Goal: Communication & Community: Answer question/provide support

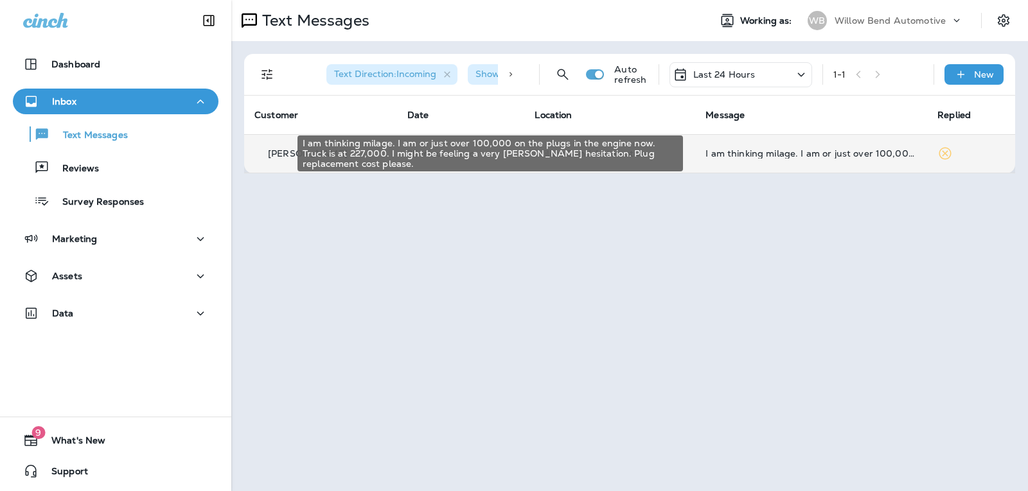
click at [813, 149] on div "I am thinking milage. I am or just over 100,000 on the plugs in the engine now.…" at bounding box center [810, 153] width 211 height 10
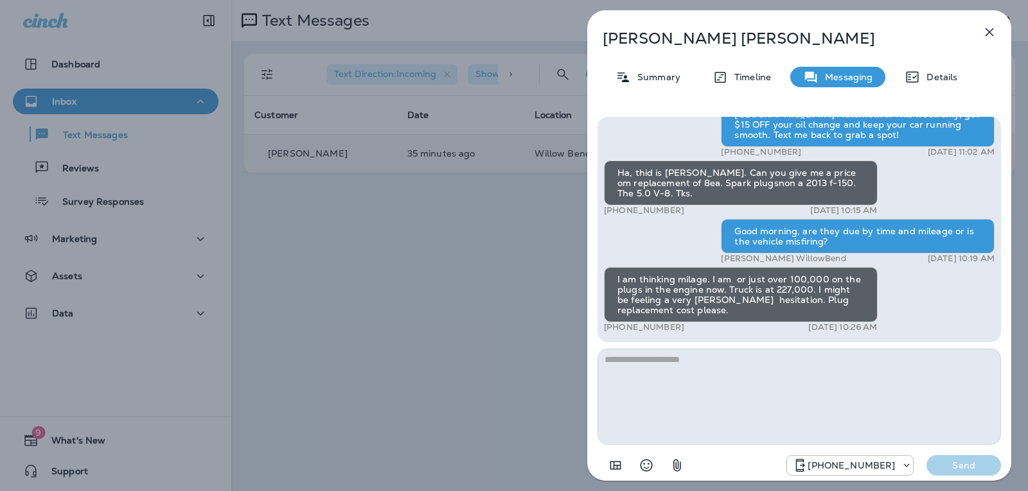
click at [685, 361] on textarea at bounding box center [798, 397] width 403 height 96
click at [687, 362] on textarea at bounding box center [798, 397] width 403 height 96
type textarea "*"
type textarea "**********"
click at [967, 465] on p "Send" at bounding box center [964, 466] width 54 height 12
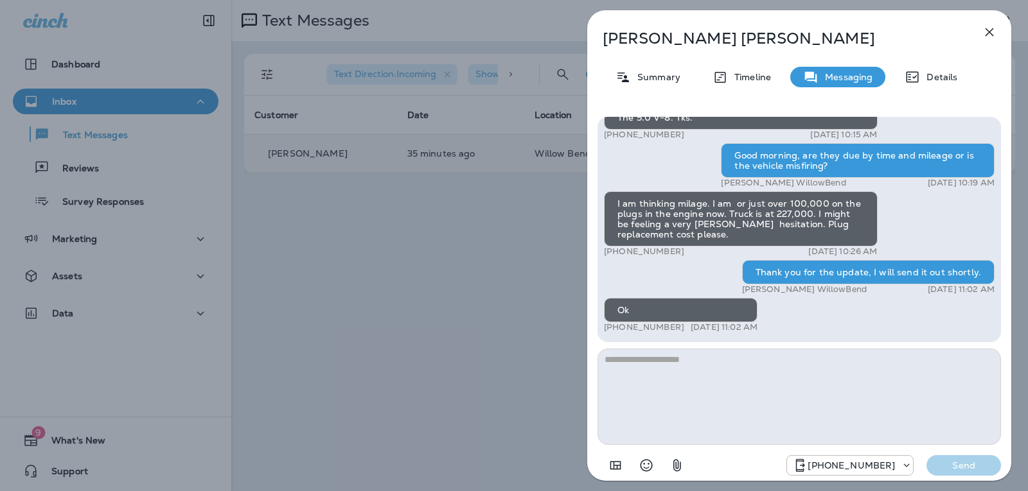
click at [643, 464] on icon "Select an emoji" at bounding box center [646, 465] width 15 height 15
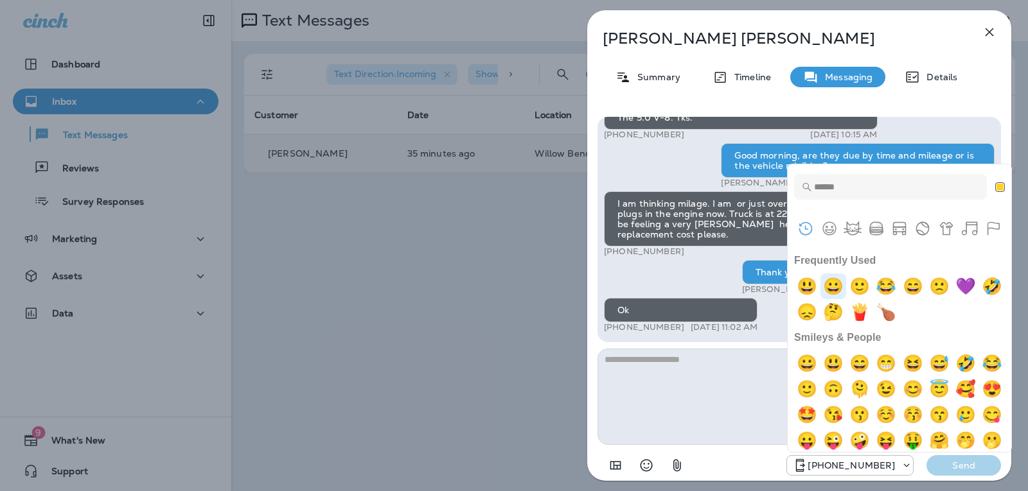
click at [833, 285] on img "grinning" at bounding box center [833, 287] width 26 height 26
type textarea "**"
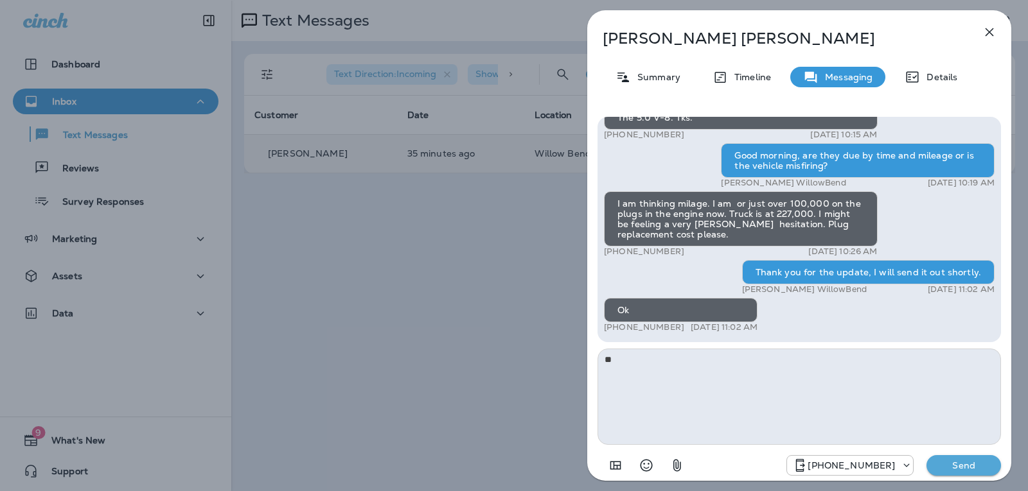
click at [962, 461] on p "Send" at bounding box center [964, 466] width 54 height 12
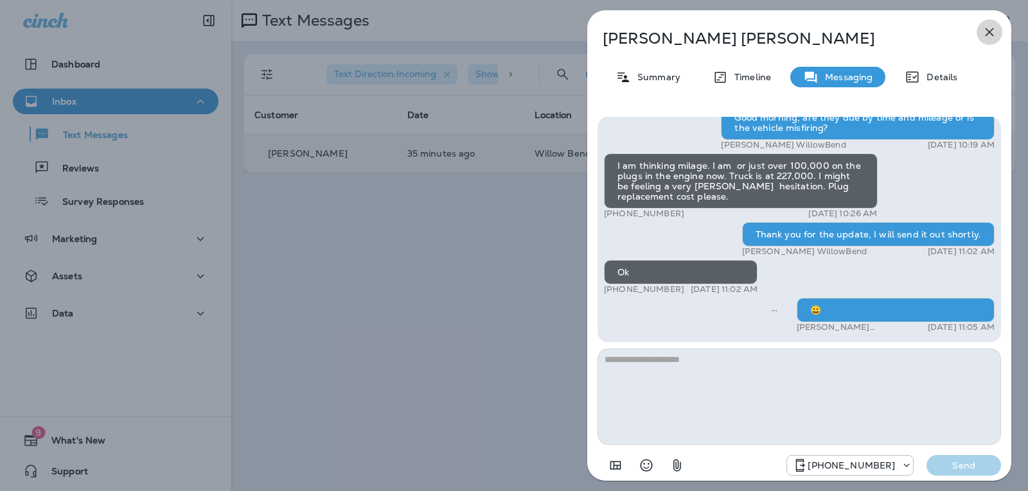
click at [993, 27] on icon "button" at bounding box center [989, 31] width 15 height 15
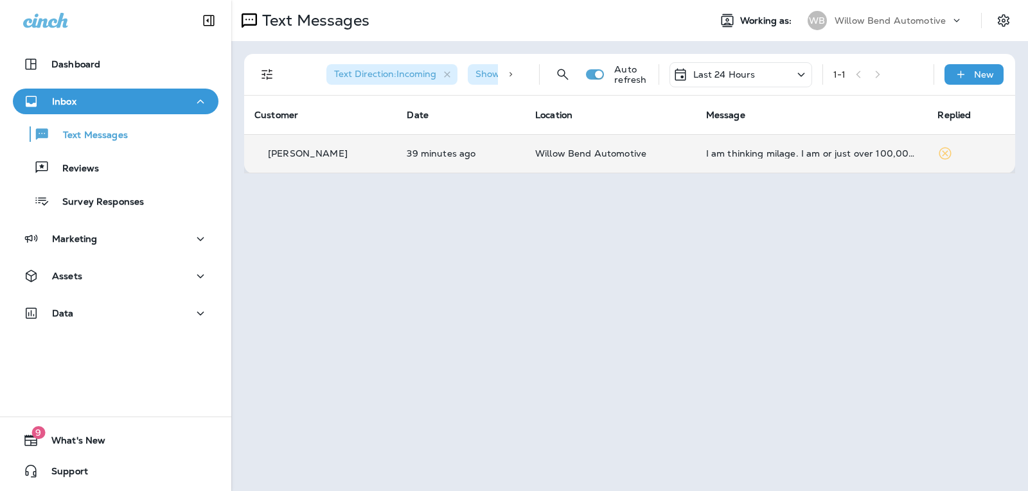
click at [773, 84] on div "Last 24 Hours" at bounding box center [740, 74] width 143 height 25
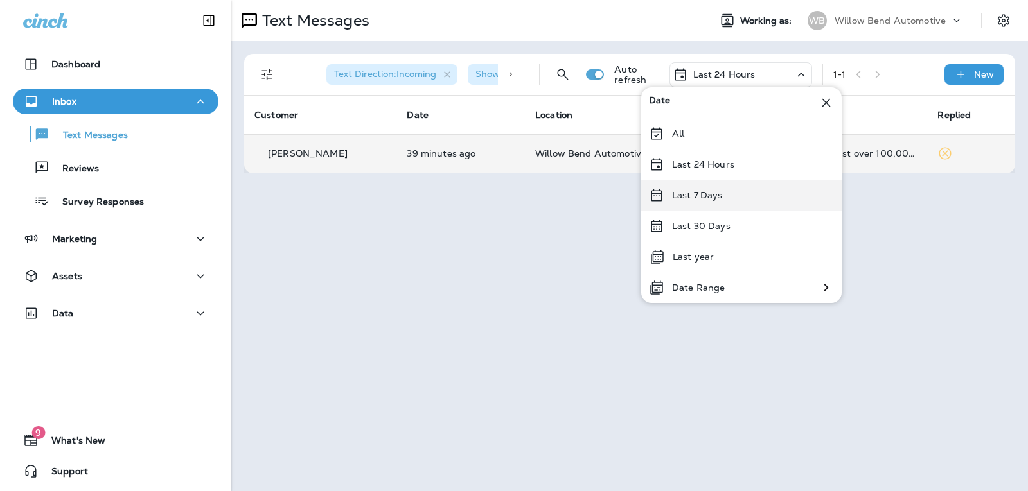
click at [748, 186] on div "Last 7 Days" at bounding box center [741, 195] width 200 height 31
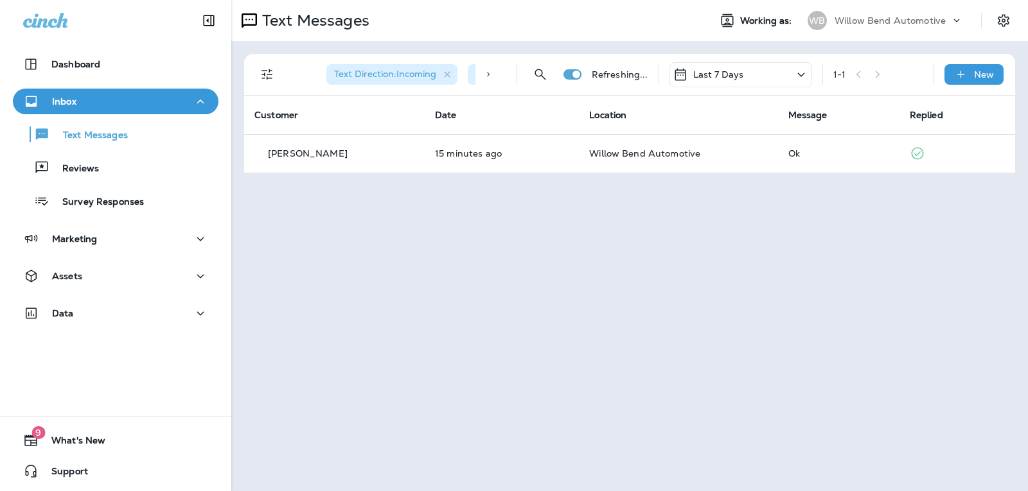
click at [756, 73] on div "Last 7 Days" at bounding box center [740, 74] width 143 height 25
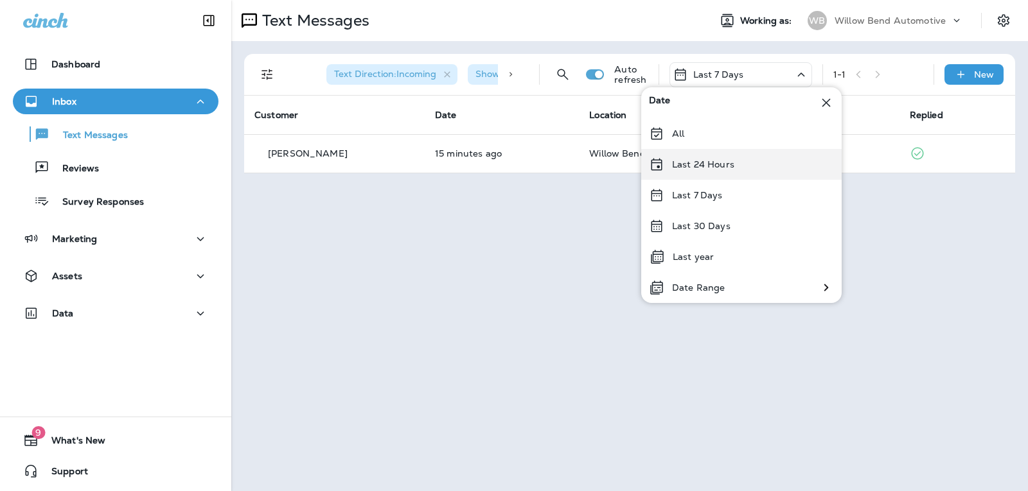
click at [751, 172] on div "Last 24 Hours" at bounding box center [741, 164] width 200 height 31
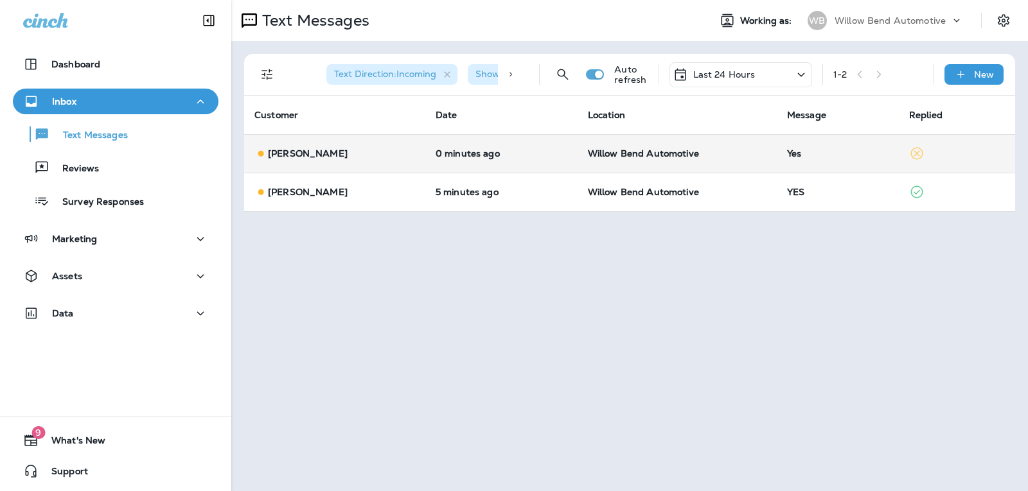
click at [826, 155] on div "Yes" at bounding box center [838, 153] width 102 height 10
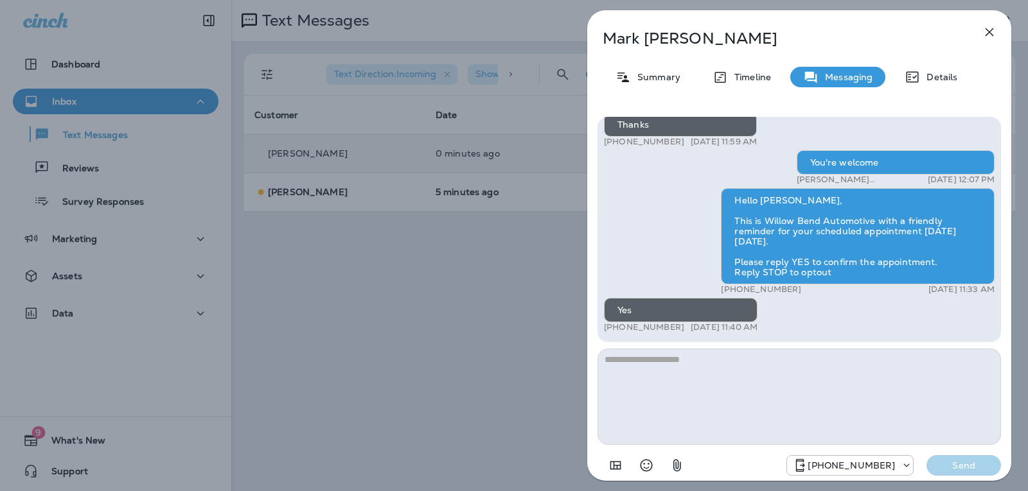
click at [631, 364] on textarea at bounding box center [798, 397] width 403 height 96
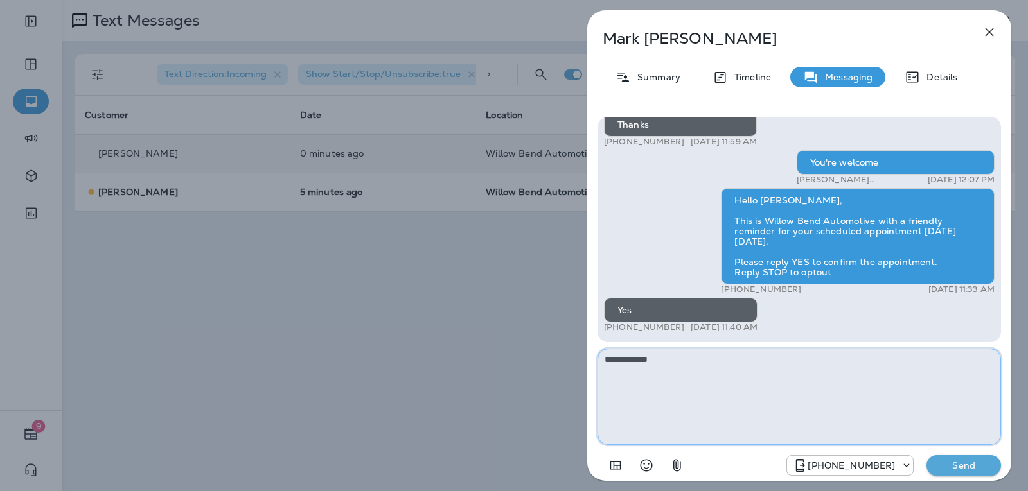
type textarea "**********"
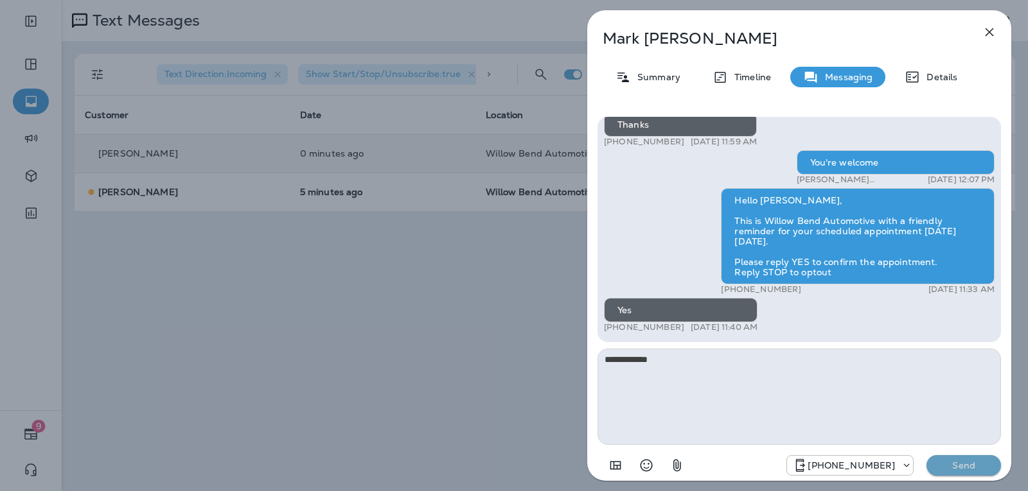
click at [966, 464] on p "Send" at bounding box center [964, 466] width 54 height 12
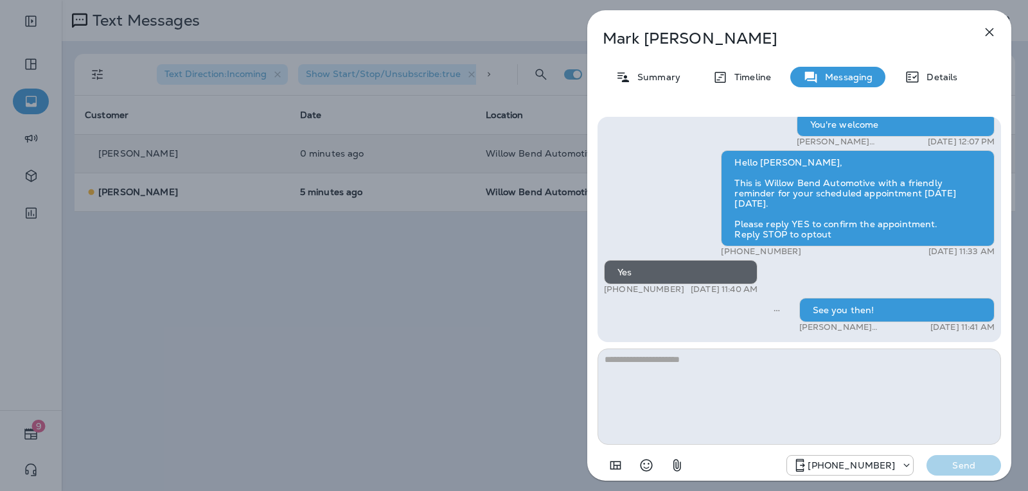
click at [994, 33] on icon "button" at bounding box center [989, 31] width 15 height 15
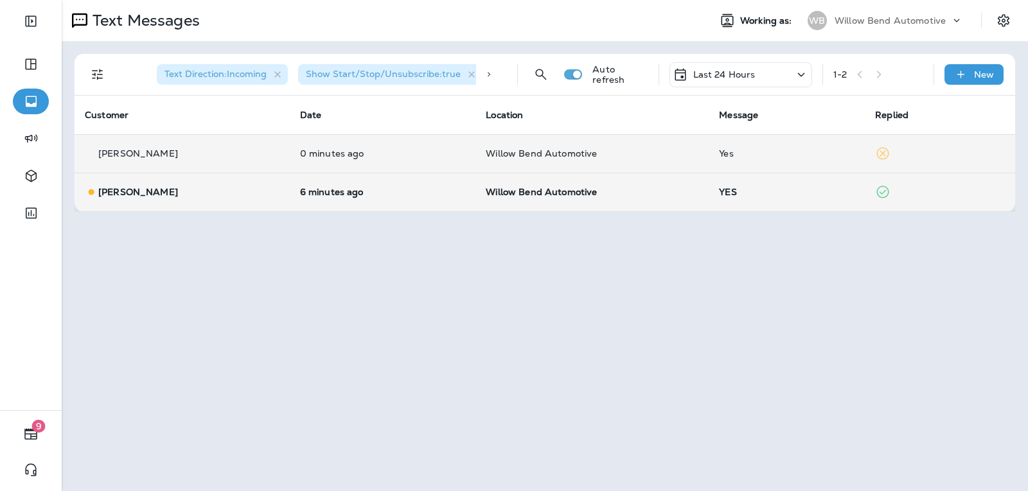
click at [788, 204] on td "YES" at bounding box center [787, 192] width 156 height 39
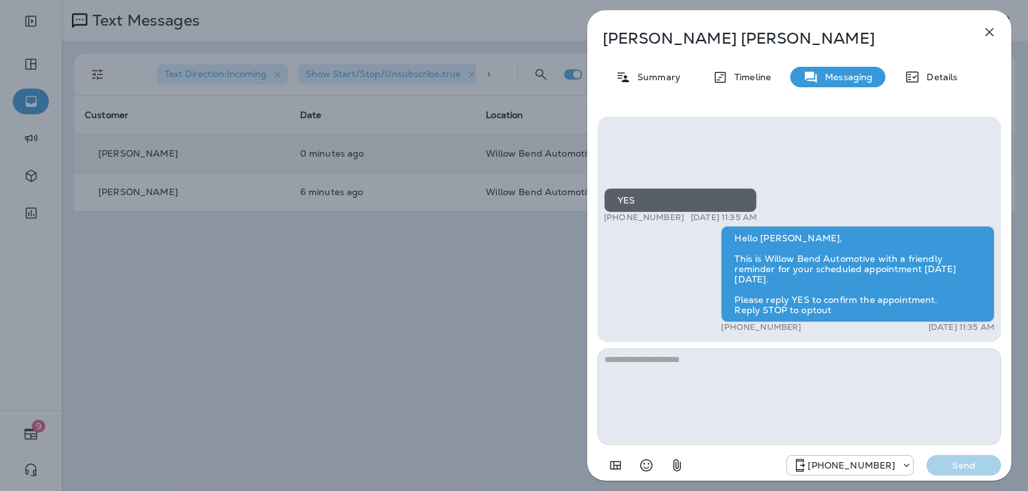
click at [730, 370] on textarea at bounding box center [798, 397] width 403 height 96
type textarea "**********"
click at [962, 466] on p "Send" at bounding box center [964, 466] width 54 height 12
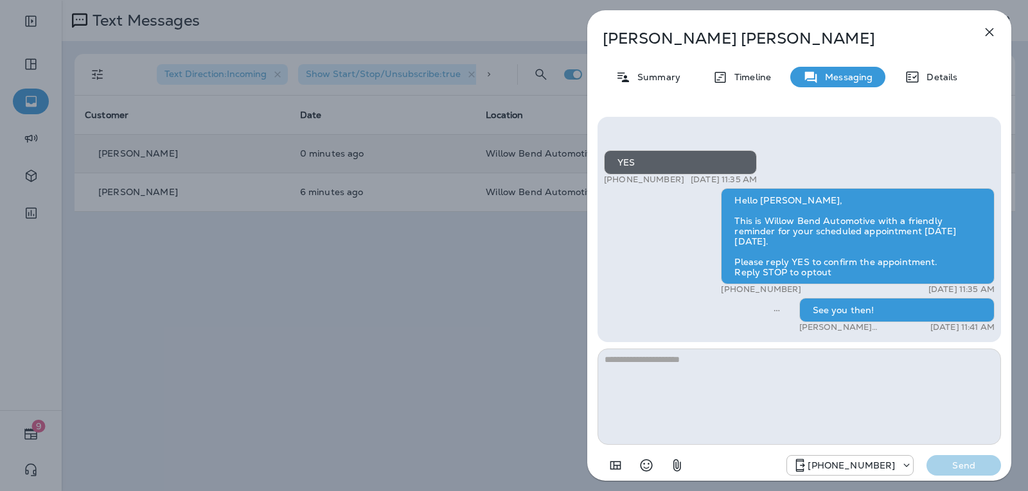
click at [989, 34] on icon "button" at bounding box center [989, 31] width 15 height 15
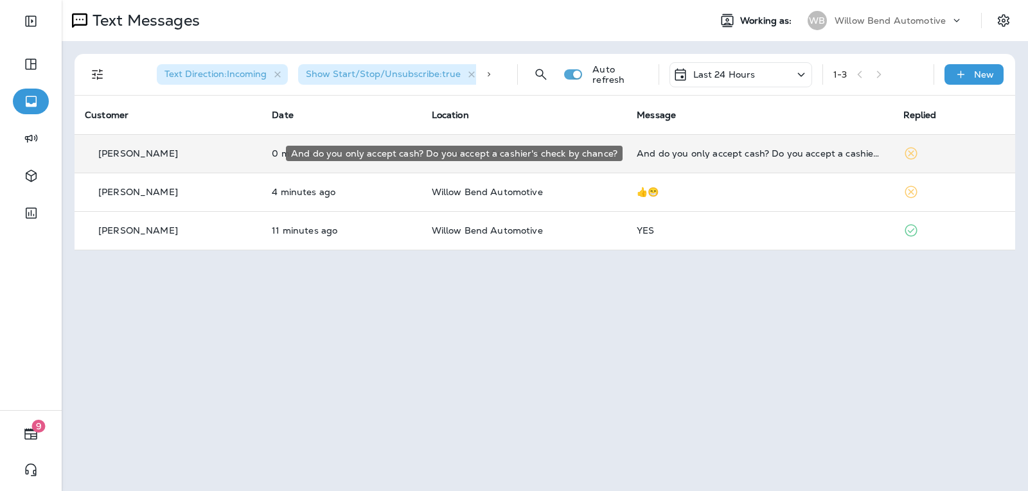
click at [764, 152] on div "And do you only accept cash? Do you accept a cashier's check by chance?" at bounding box center [759, 153] width 245 height 10
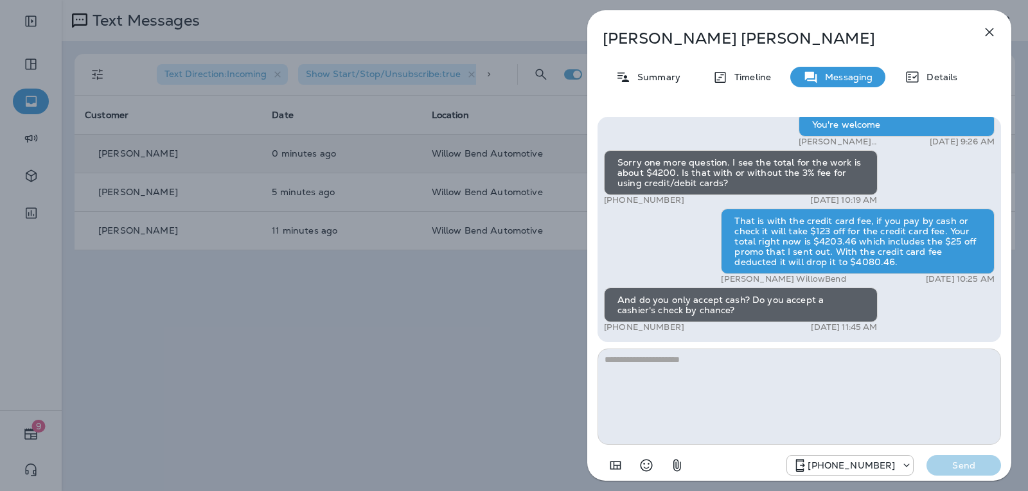
click at [723, 366] on textarea at bounding box center [798, 397] width 403 height 96
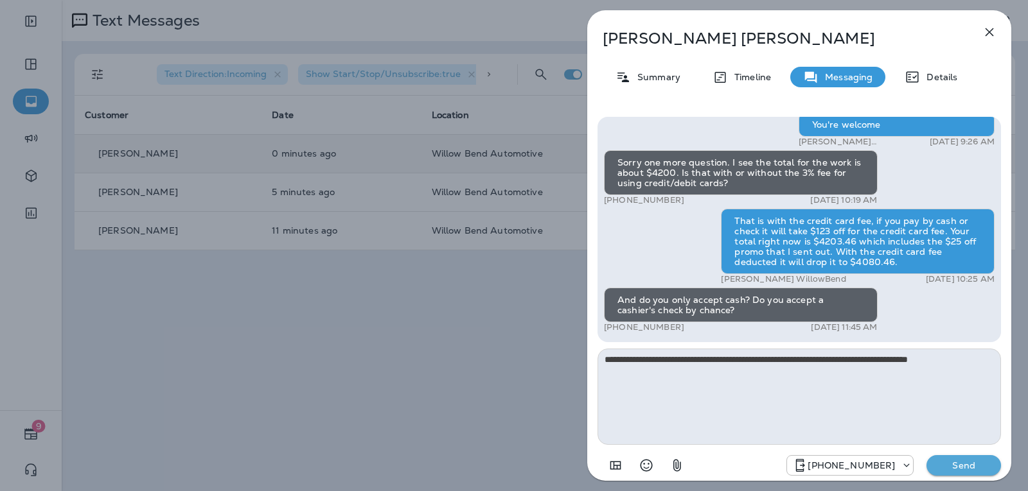
type textarea "**********"
click at [992, 468] on button "Send" at bounding box center [963, 465] width 75 height 21
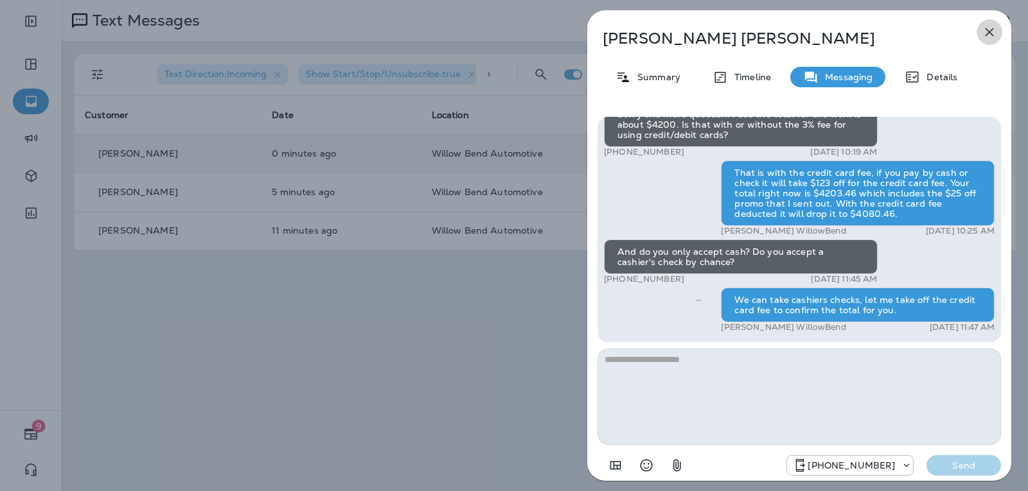
click at [992, 30] on icon "button" at bounding box center [989, 32] width 8 height 8
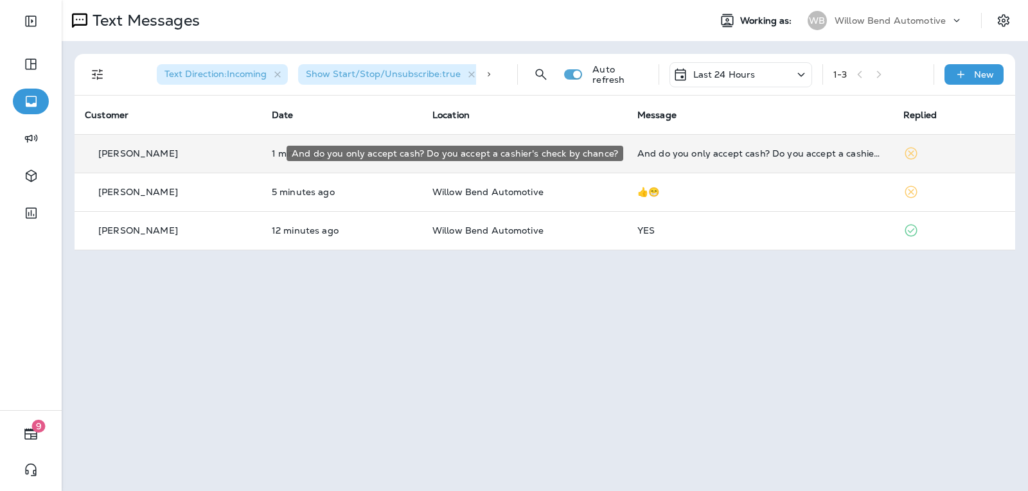
click at [742, 155] on div "And do you only accept cash? Do you accept a cashier's check by chance?" at bounding box center [759, 153] width 245 height 10
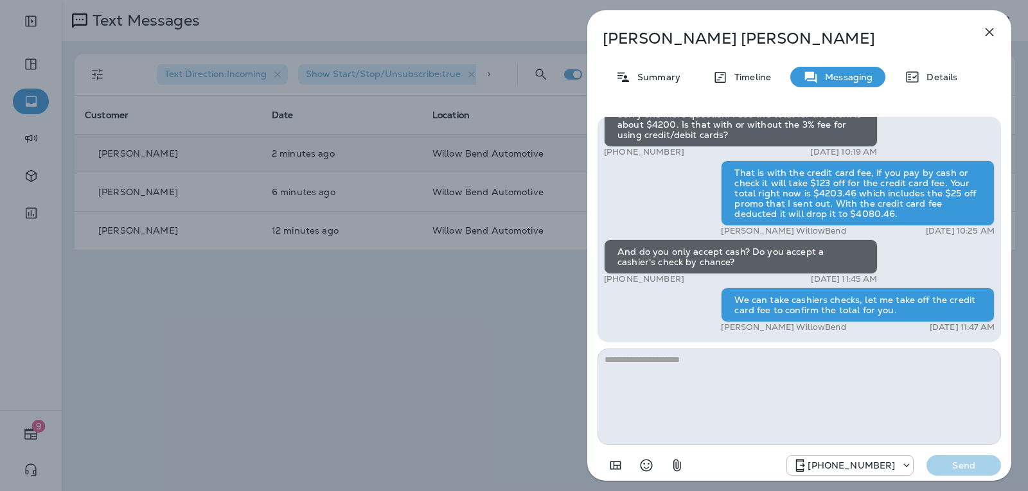
click at [712, 378] on textarea at bounding box center [798, 397] width 403 height 96
type textarea "**********"
click at [945, 462] on p "Send" at bounding box center [964, 466] width 54 height 12
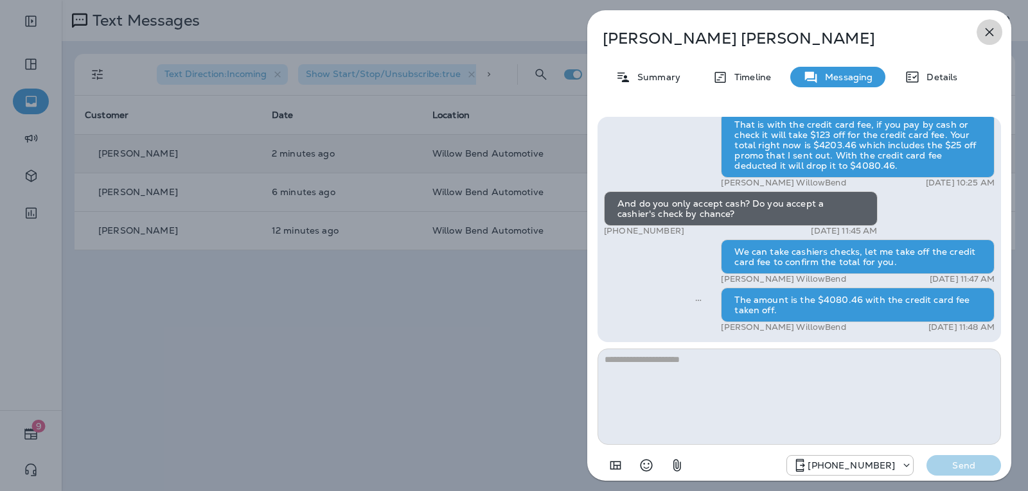
click at [993, 26] on icon "button" at bounding box center [989, 31] width 15 height 15
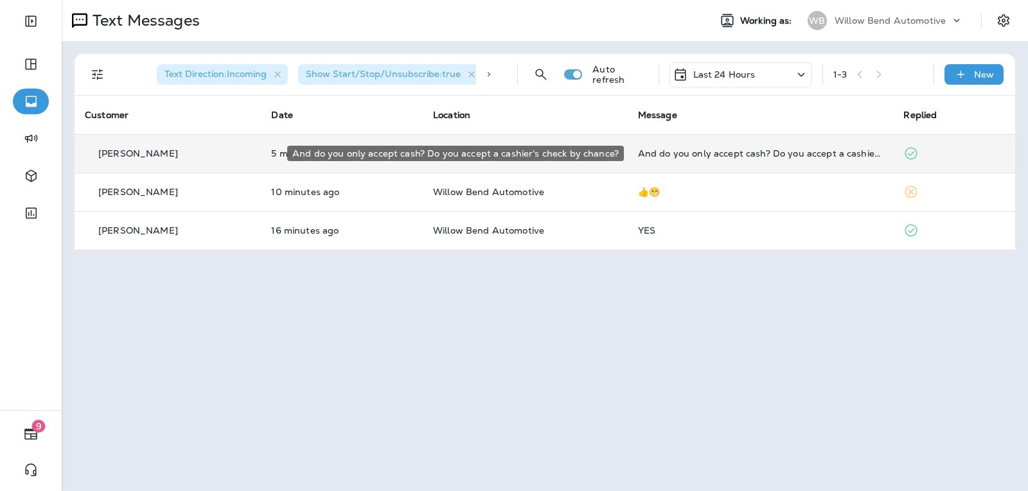
click at [820, 148] on div "And do you only accept cash? Do you accept a cashier's check by chance?" at bounding box center [760, 153] width 245 height 10
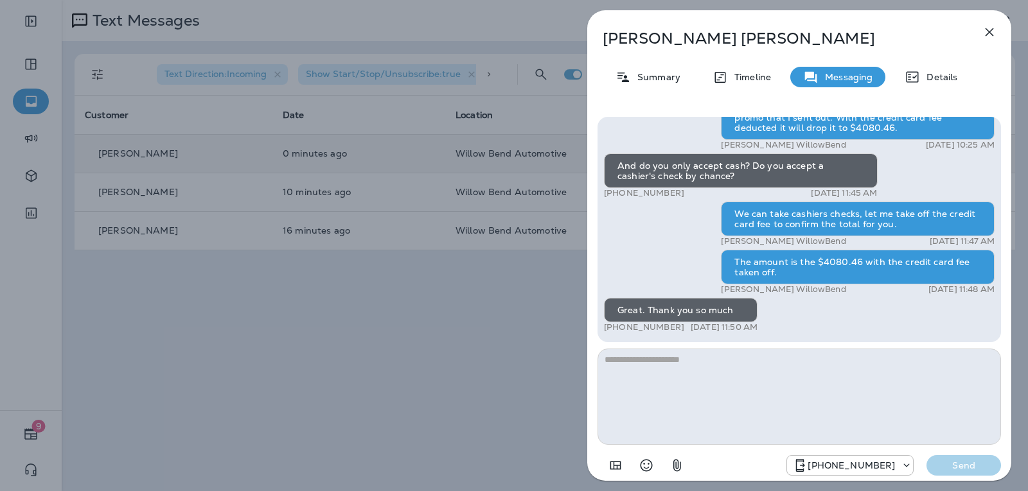
click at [711, 375] on textarea at bounding box center [798, 397] width 403 height 96
type textarea "**********"
click at [967, 472] on button "Send" at bounding box center [963, 465] width 75 height 21
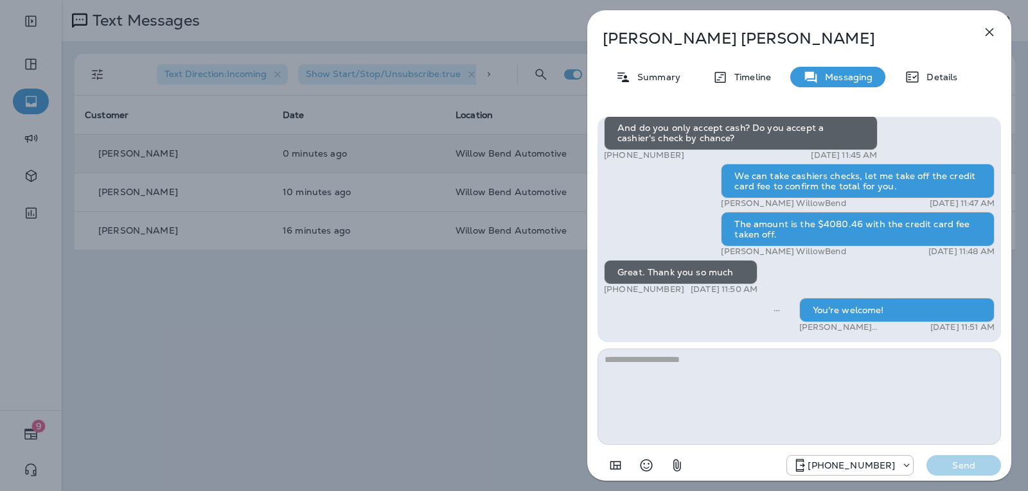
click at [986, 28] on icon "button" at bounding box center [989, 32] width 8 height 8
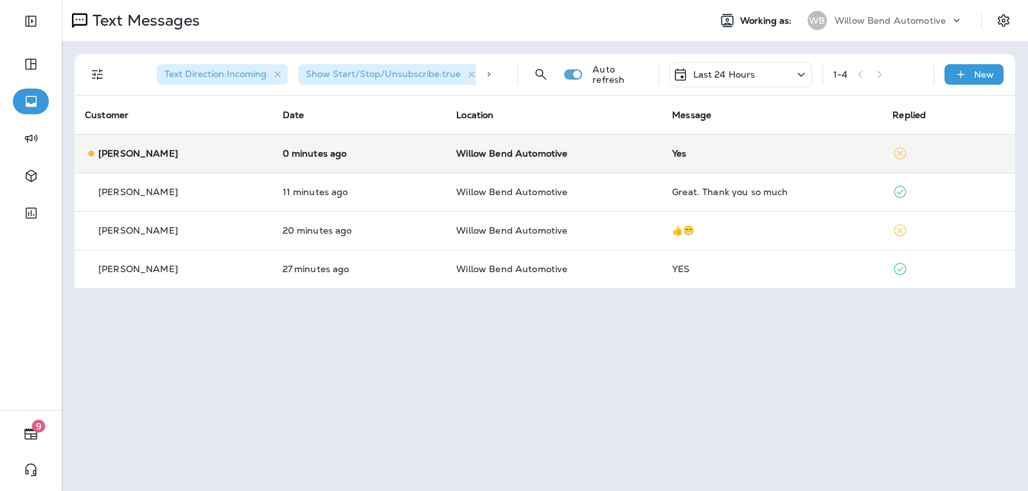
click at [680, 156] on div "Yes" at bounding box center [772, 153] width 200 height 10
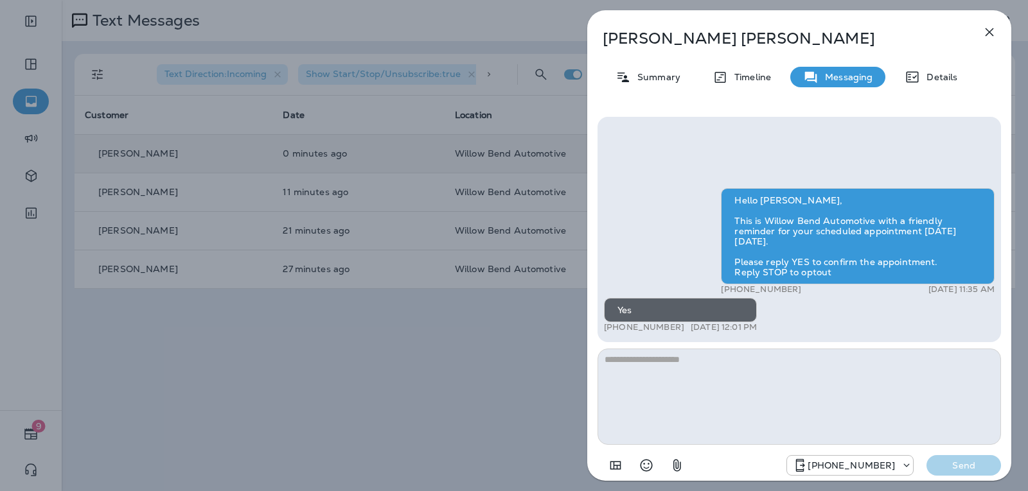
click at [676, 369] on textarea at bounding box center [798, 397] width 403 height 96
type textarea "*"
type textarea "**********"
click at [967, 472] on button "Send" at bounding box center [963, 465] width 75 height 21
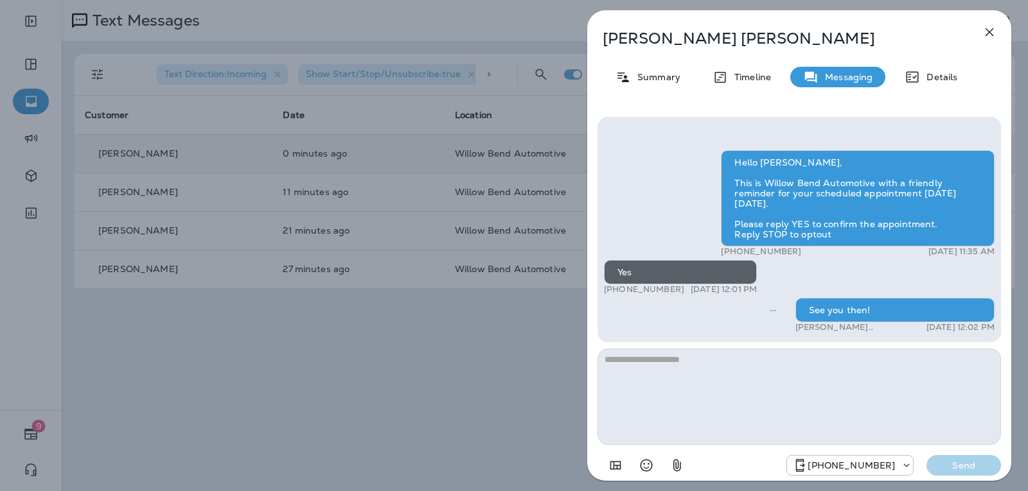
click at [986, 37] on icon "button" at bounding box center [989, 31] width 15 height 15
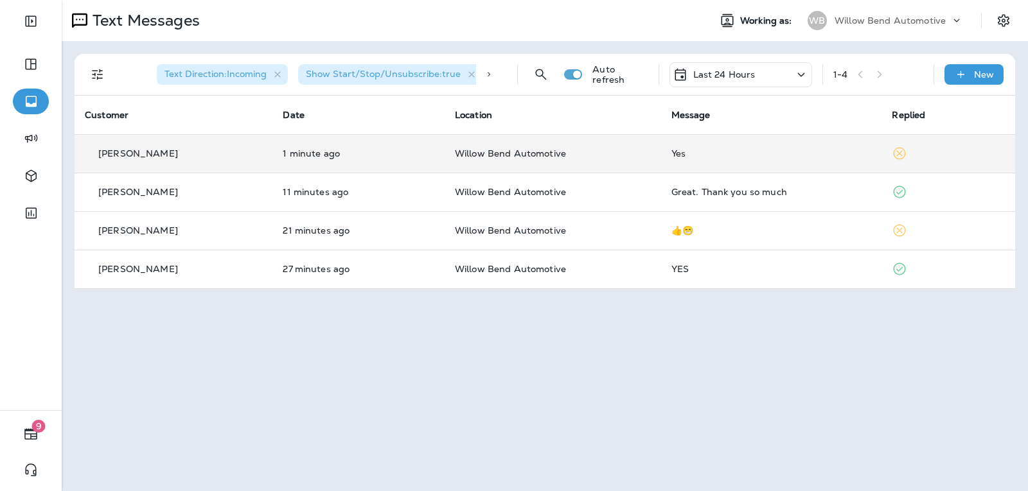
click at [703, 83] on div "Last 24 Hours" at bounding box center [740, 74] width 143 height 25
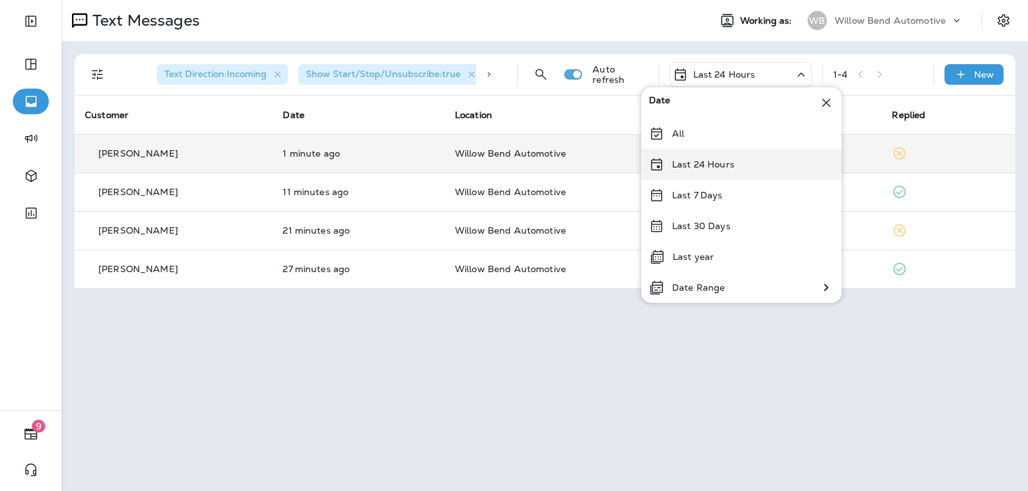
click at [702, 163] on p "Last 24 Hours" at bounding box center [703, 164] width 62 height 10
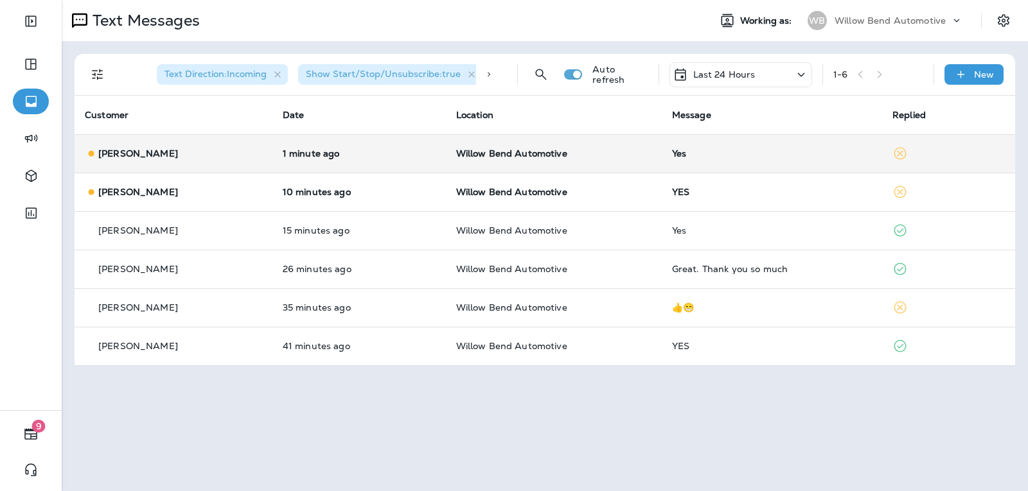
click at [777, 150] on div "Yes" at bounding box center [772, 153] width 200 height 10
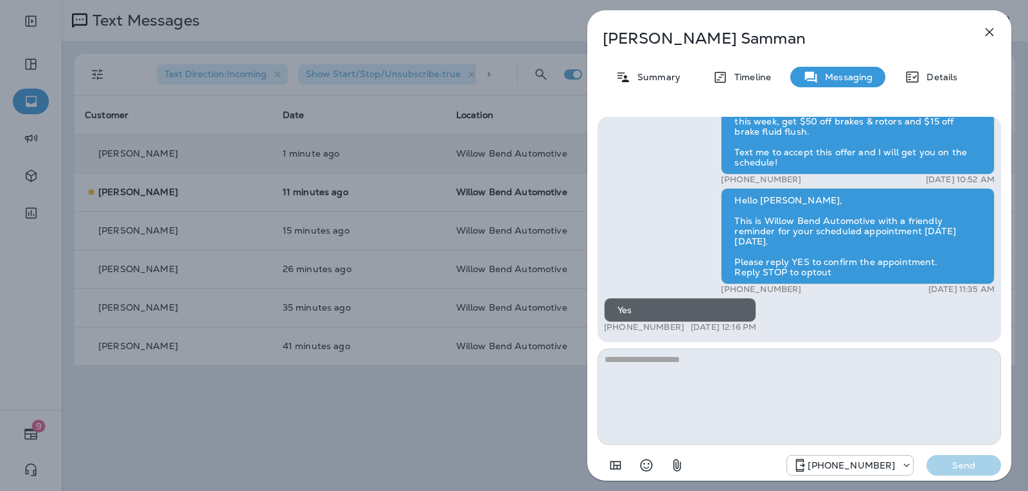
click at [680, 366] on textarea at bounding box center [798, 397] width 403 height 96
type textarea "**********"
click at [935, 475] on button "Send" at bounding box center [963, 465] width 75 height 21
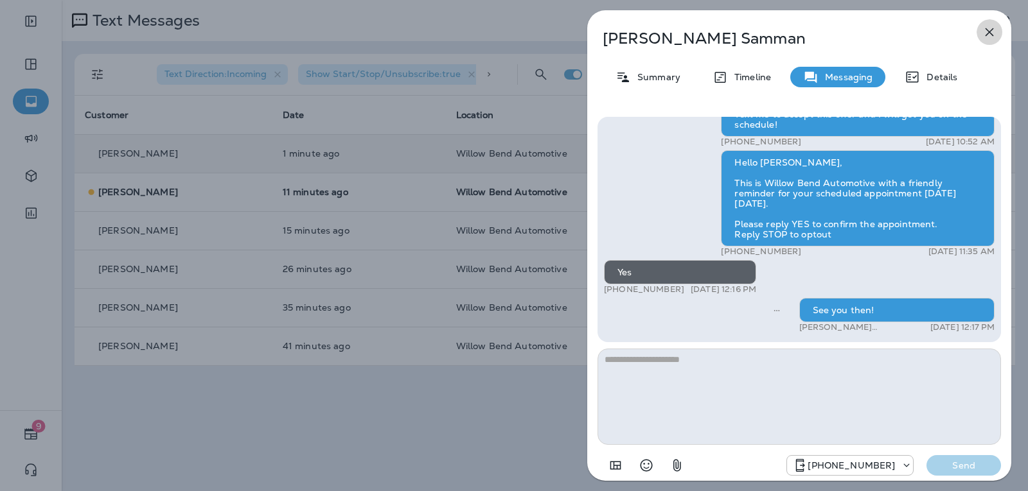
click at [991, 35] on icon "button" at bounding box center [989, 31] width 15 height 15
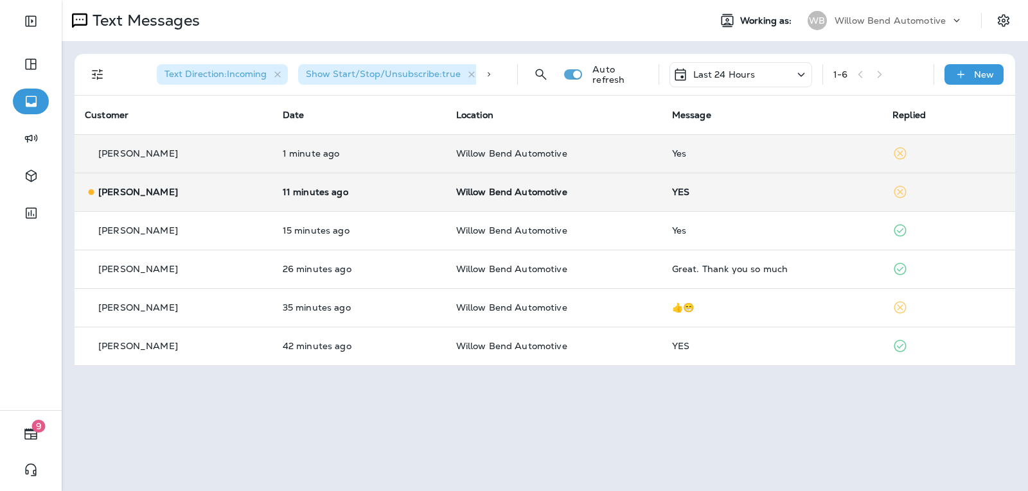
click at [766, 201] on td "YES" at bounding box center [772, 192] width 220 height 39
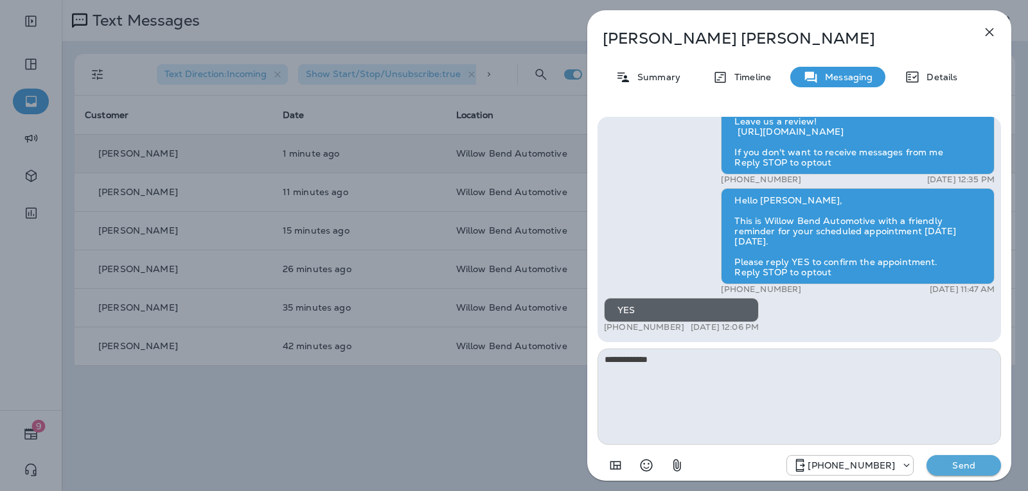
type textarea "**********"
drag, startPoint x: 968, startPoint y: 474, endPoint x: 985, endPoint y: 466, distance: 18.4
click at [984, 466] on p "Send" at bounding box center [964, 466] width 54 height 12
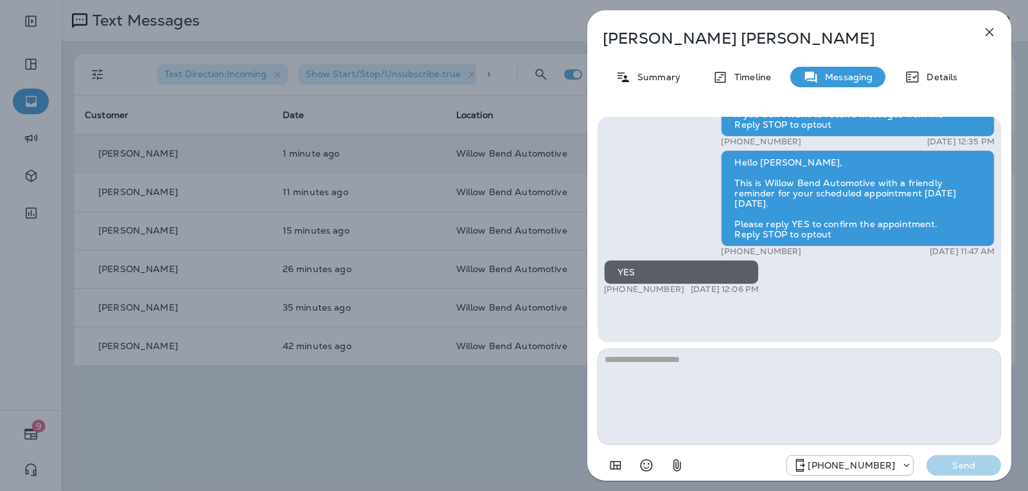
click at [987, 466] on div "[PHONE_NUMBER] Send" at bounding box center [893, 465] width 215 height 21
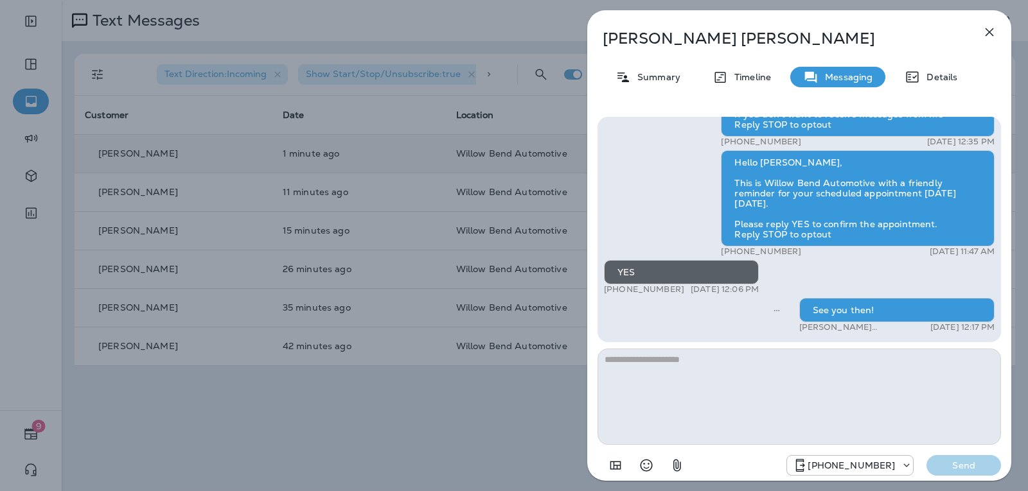
click at [987, 34] on icon "button" at bounding box center [989, 32] width 8 height 8
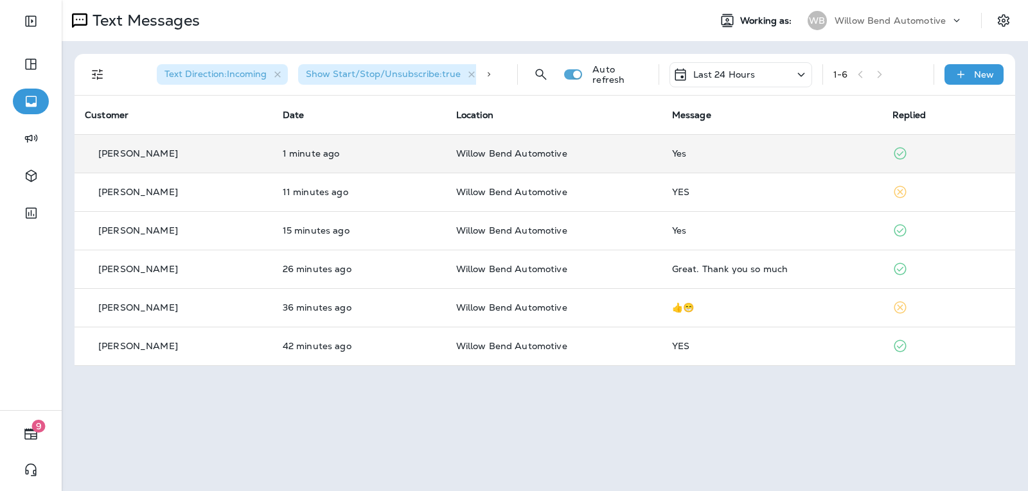
click at [761, 73] on div "Last 24 Hours" at bounding box center [740, 74] width 143 height 25
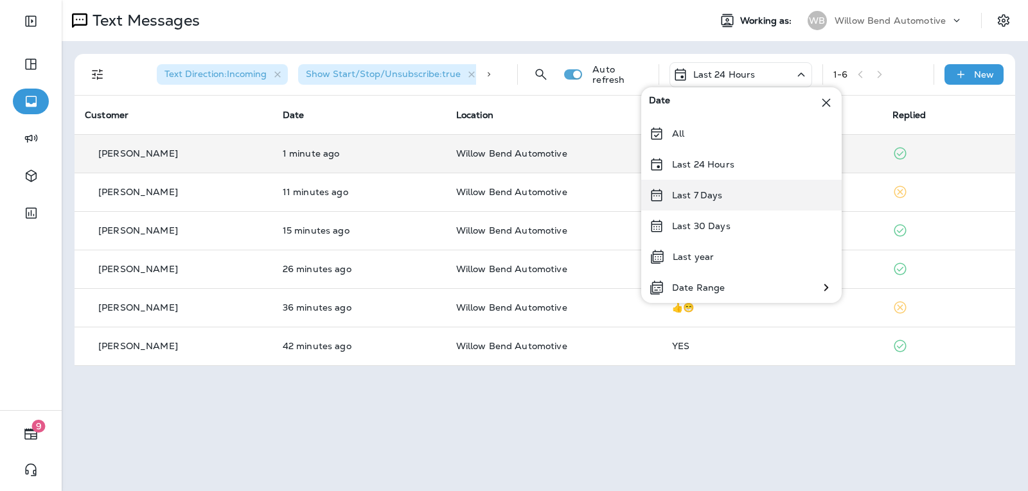
click at [728, 184] on div "Last 7 Days" at bounding box center [741, 195] width 200 height 31
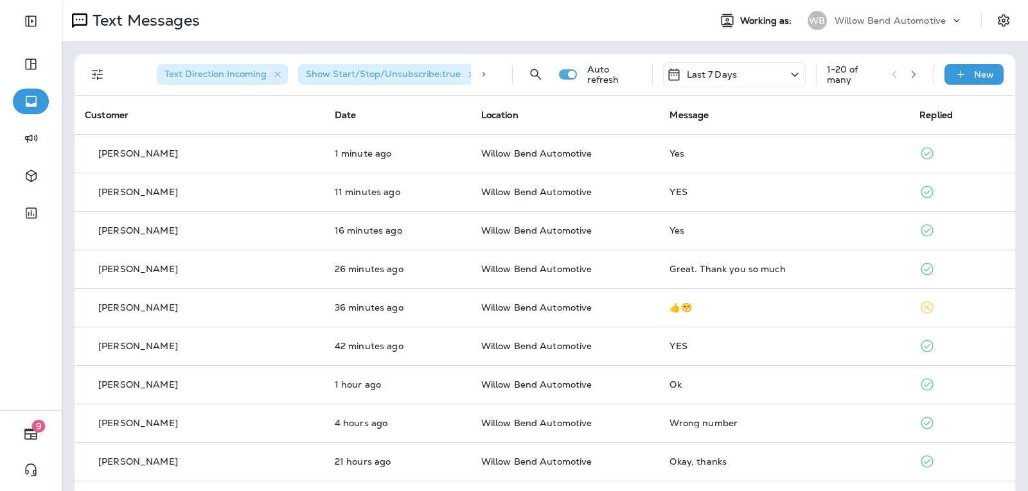
click at [744, 71] on div "Last 7 Days" at bounding box center [734, 74] width 143 height 25
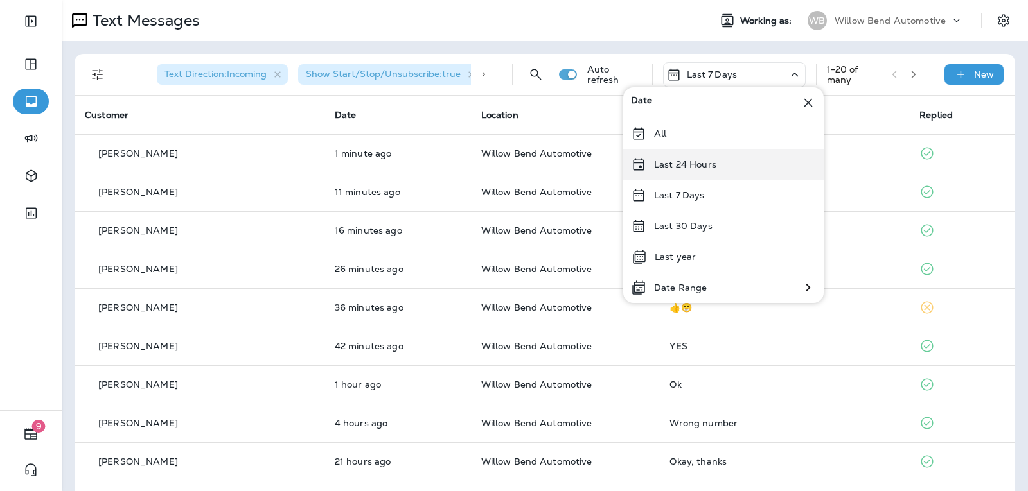
click at [732, 163] on div "Last 24 Hours" at bounding box center [723, 164] width 200 height 31
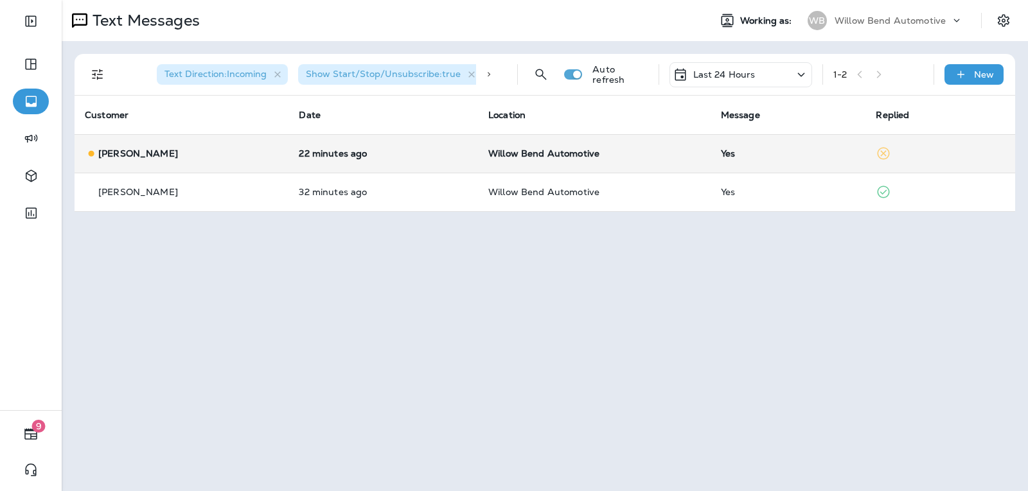
click at [756, 145] on td "Yes" at bounding box center [788, 153] width 155 height 39
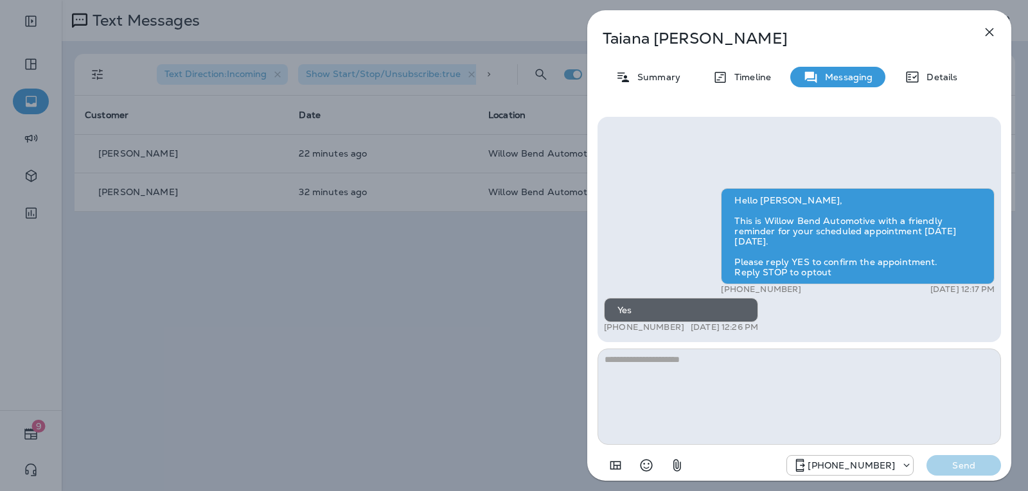
click at [723, 370] on textarea at bounding box center [798, 397] width 403 height 96
type textarea "*"
type textarea "**********"
click at [993, 464] on button "Send" at bounding box center [963, 465] width 75 height 21
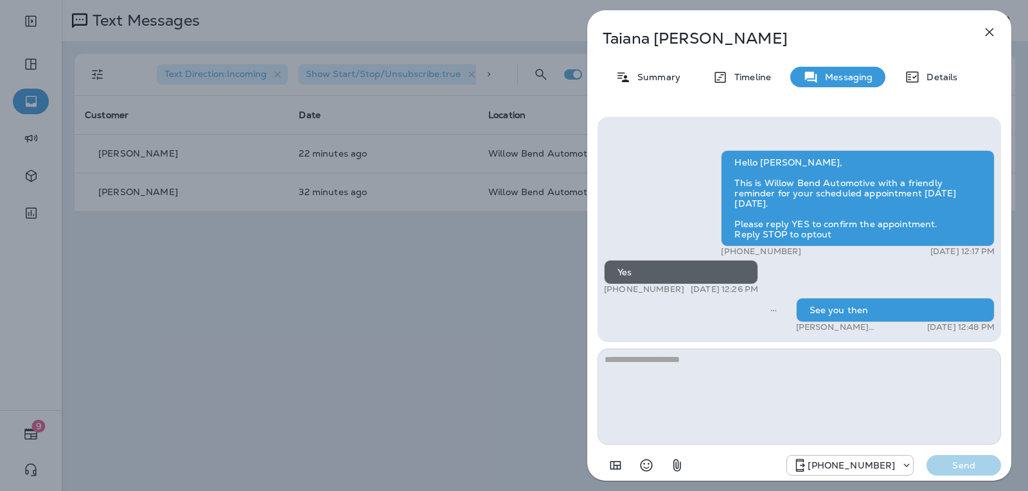
click at [993, 33] on icon "button" at bounding box center [989, 31] width 15 height 15
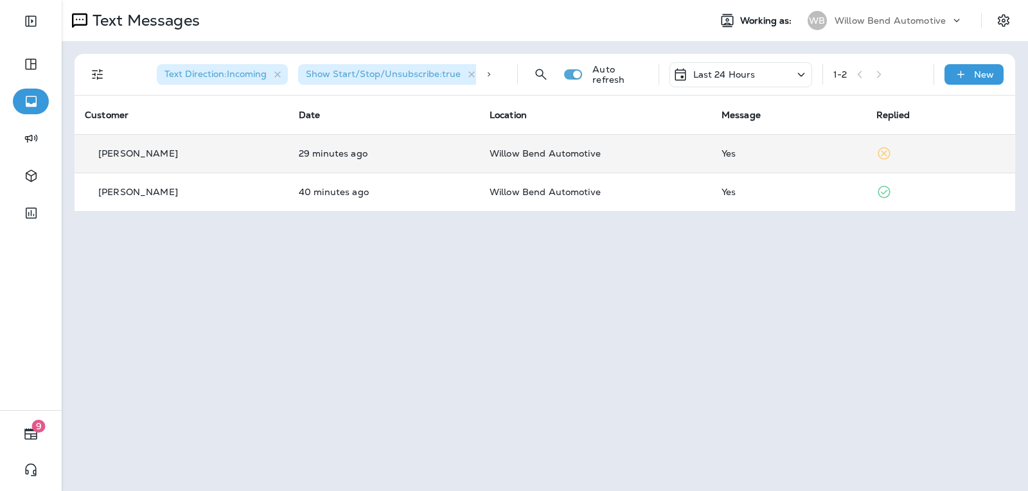
click at [758, 154] on div "Yes" at bounding box center [788, 153] width 134 height 10
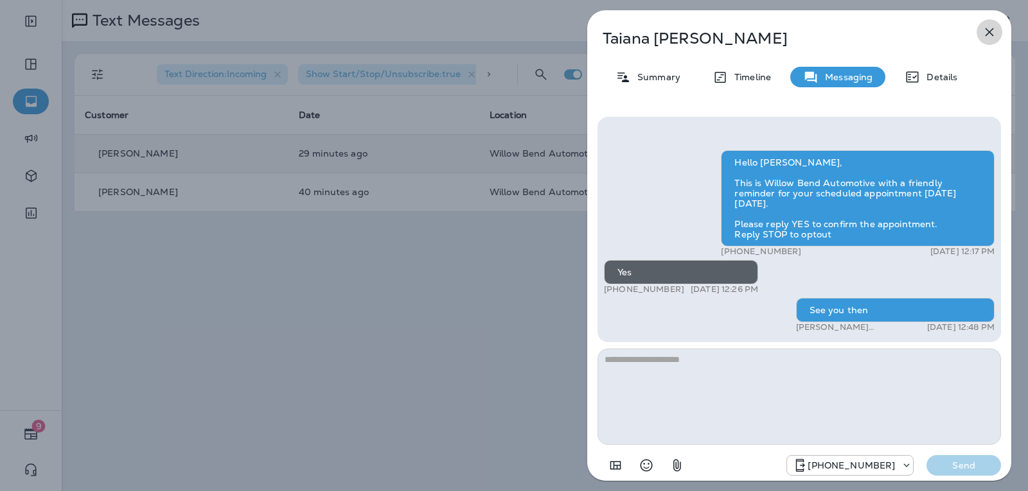
click at [996, 27] on icon "button" at bounding box center [989, 31] width 15 height 15
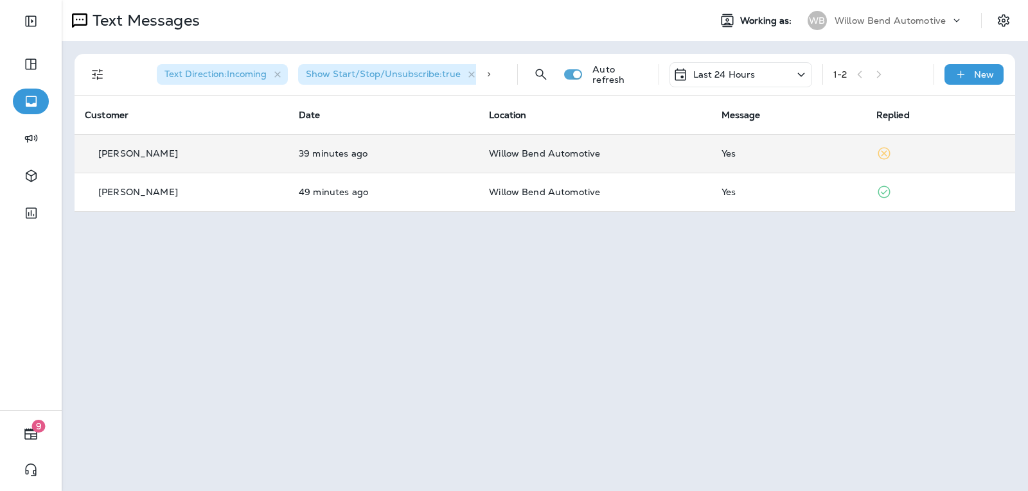
click at [729, 158] on div "Yes" at bounding box center [788, 153] width 134 height 10
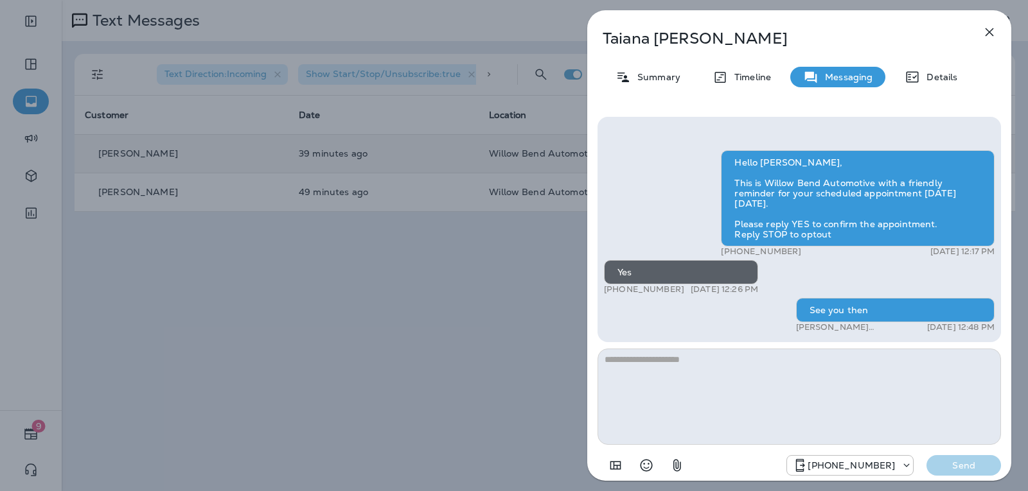
click at [992, 34] on icon "button" at bounding box center [989, 32] width 8 height 8
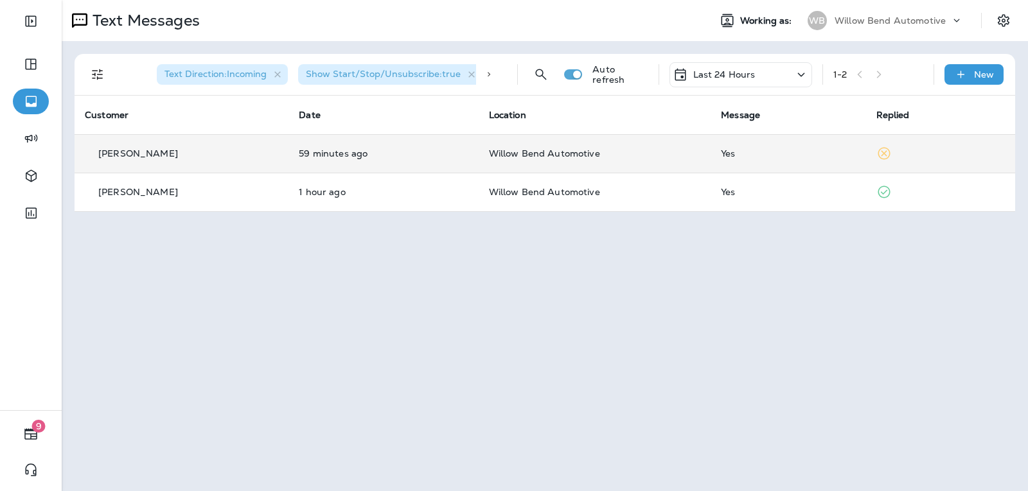
click at [759, 155] on div "Yes" at bounding box center [788, 153] width 134 height 10
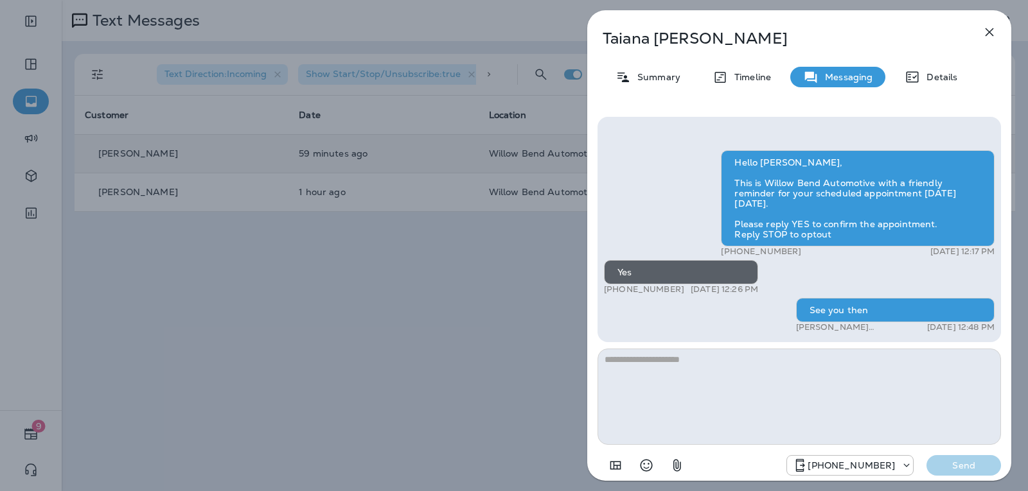
click at [991, 33] on icon "button" at bounding box center [989, 32] width 8 height 8
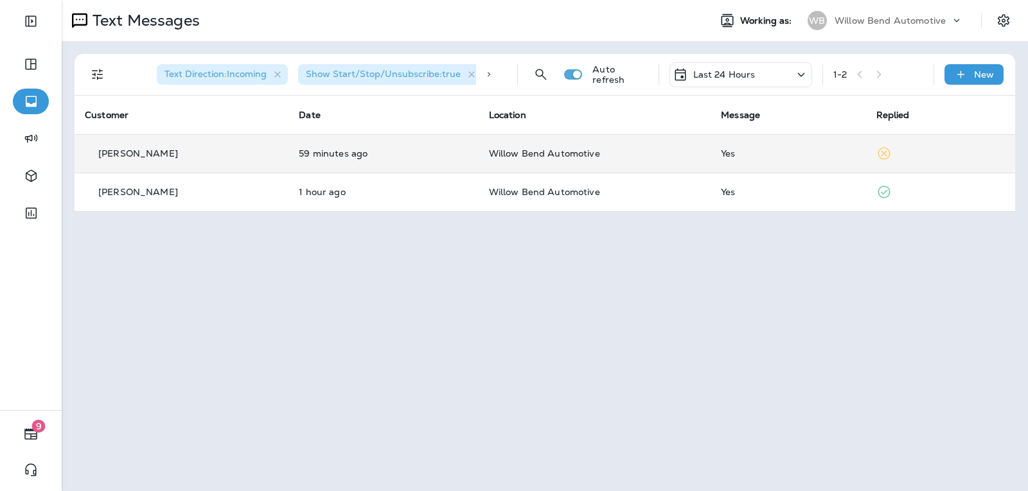
click at [750, 71] on p "Last 24 Hours" at bounding box center [724, 74] width 62 height 10
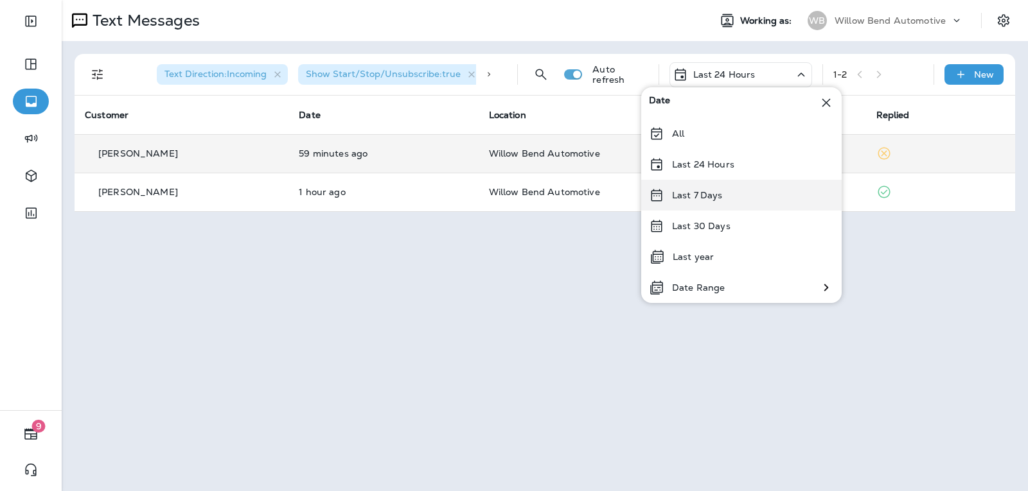
click at [736, 204] on div "Last 7 Days" at bounding box center [741, 195] width 200 height 31
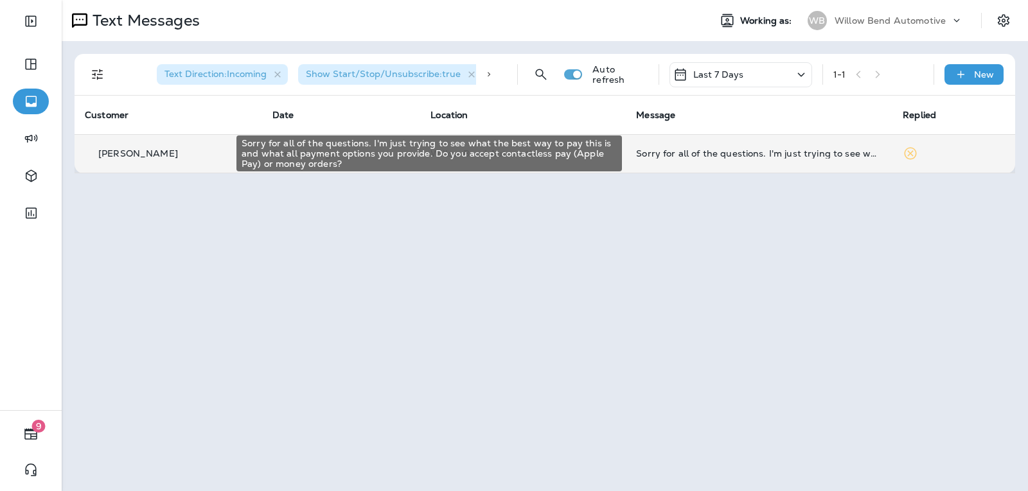
click at [812, 151] on div "Sorry for all of the questions. I'm just trying to see what the best way to pay…" at bounding box center [759, 153] width 246 height 10
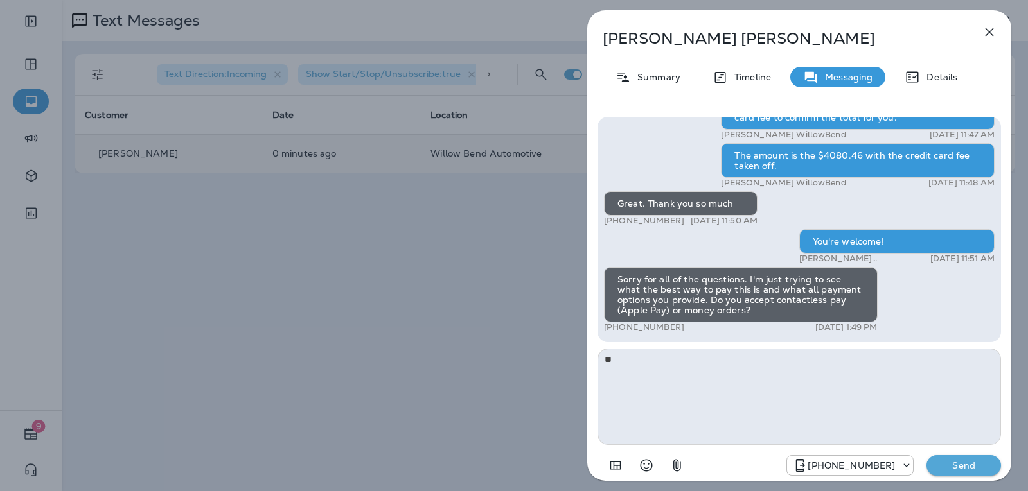
type textarea "*"
click at [998, 24] on button "button" at bounding box center [989, 32] width 26 height 26
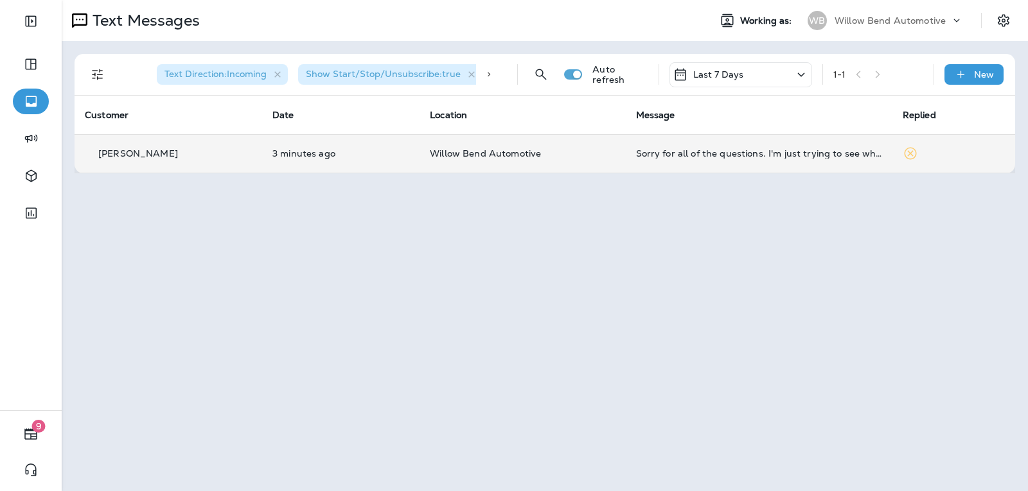
click at [720, 69] on p "Last 7 Days" at bounding box center [718, 74] width 51 height 10
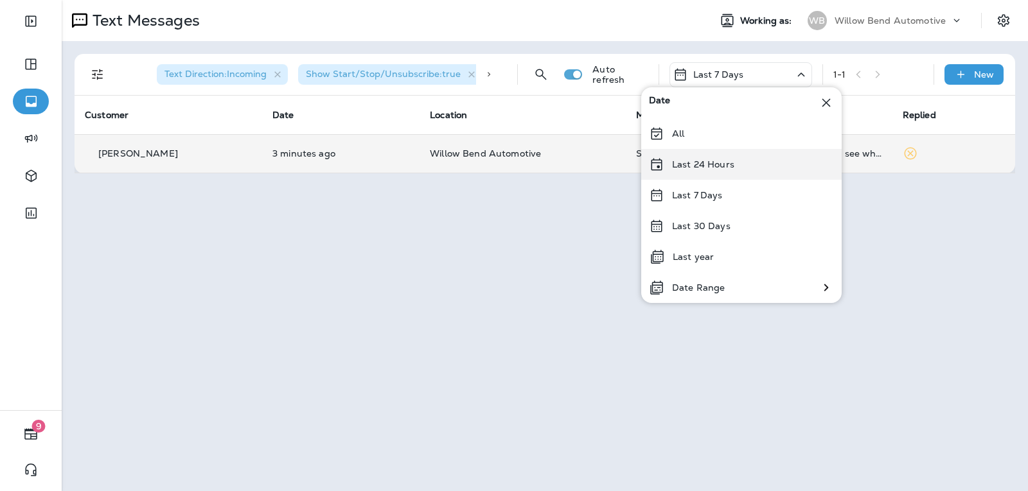
click at [729, 166] on p "Last 24 Hours" at bounding box center [703, 164] width 62 height 10
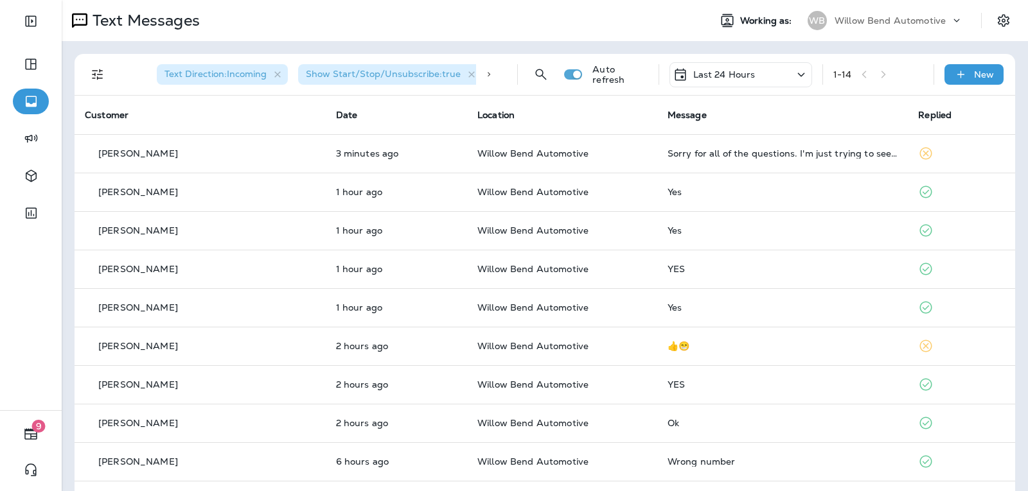
click at [745, 72] on p "Last 24 Hours" at bounding box center [724, 74] width 62 height 10
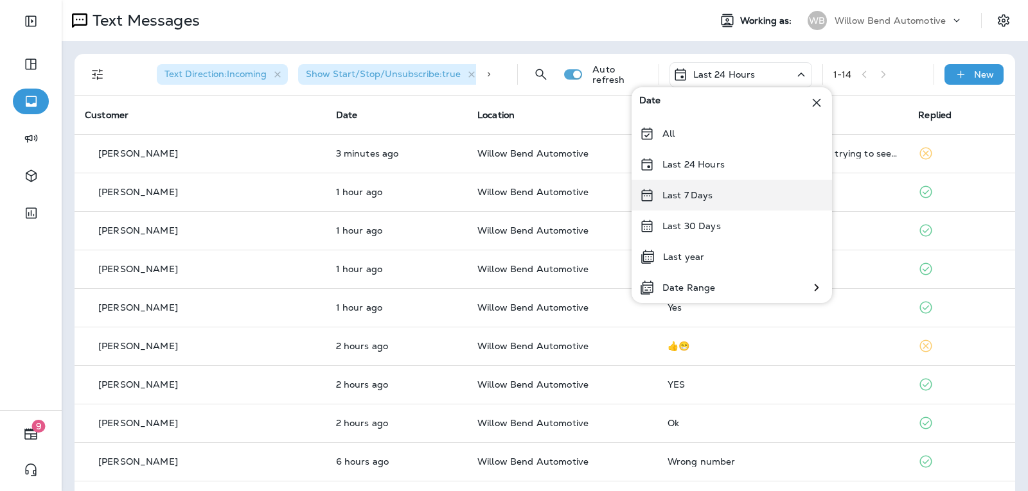
click at [743, 183] on div "Last 7 Days" at bounding box center [731, 195] width 200 height 31
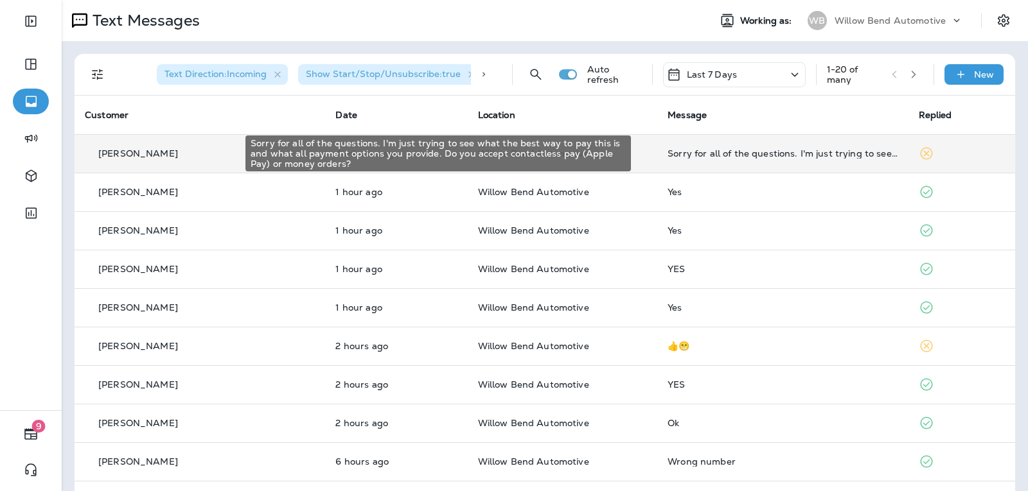
click at [802, 154] on div "Sorry for all of the questions. I'm just trying to see what the best way to pay…" at bounding box center [782, 153] width 230 height 10
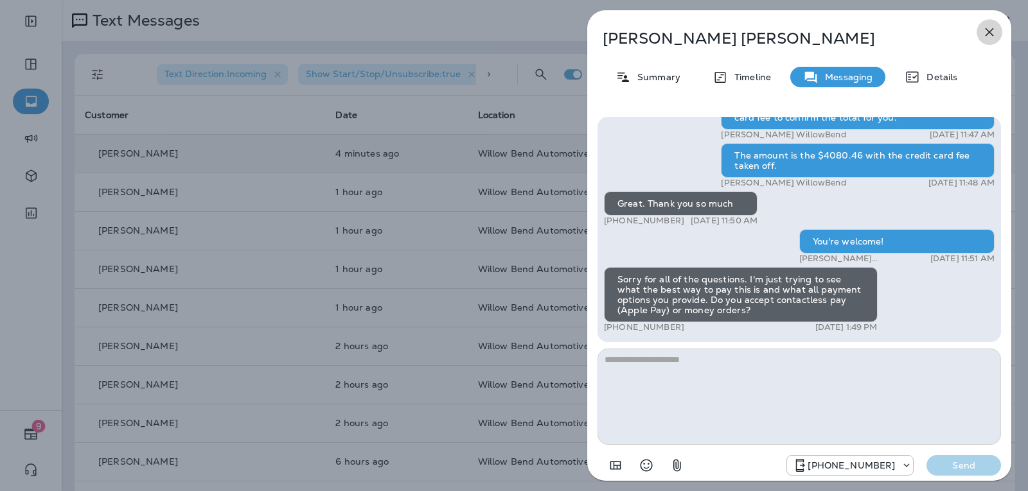
click at [991, 31] on icon "button" at bounding box center [989, 32] width 8 height 8
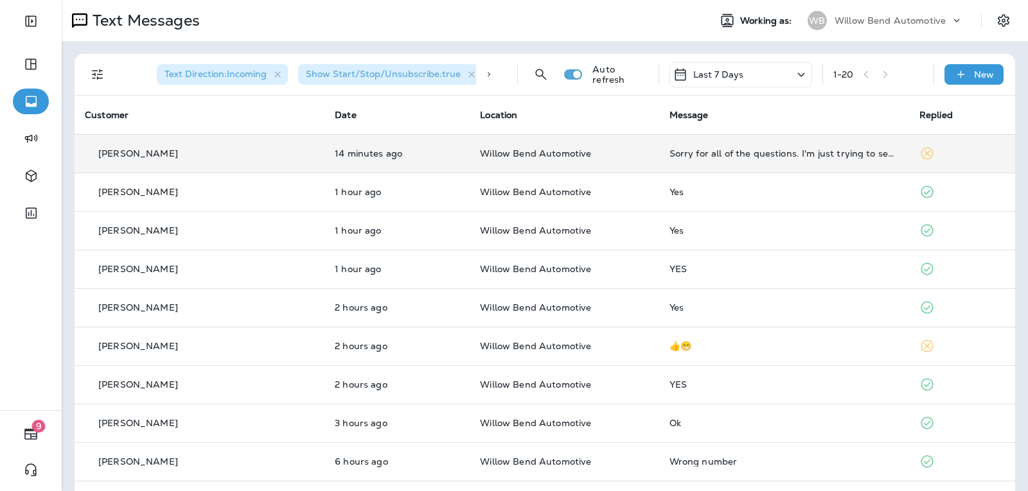
click at [699, 73] on p "Last 7 Days" at bounding box center [718, 74] width 51 height 10
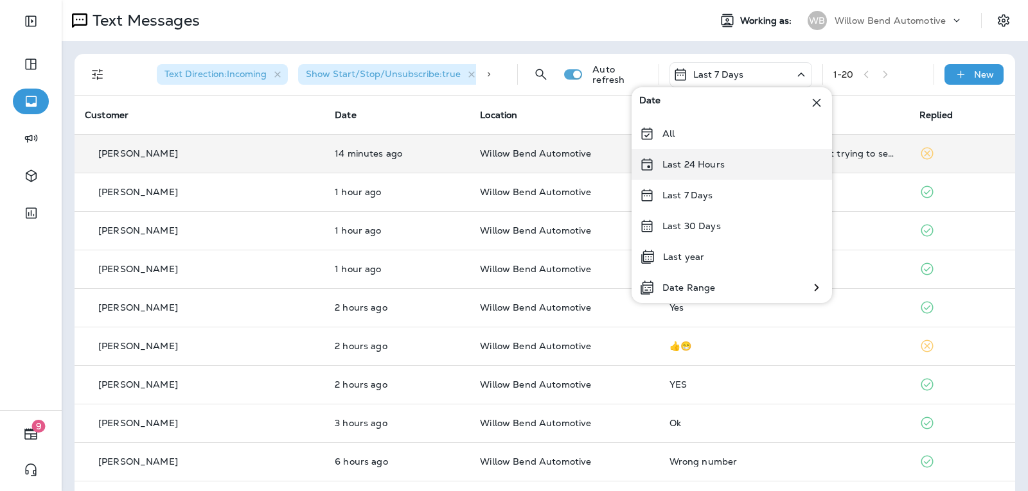
click at [714, 169] on p "Last 24 Hours" at bounding box center [693, 164] width 62 height 10
